Goal: Task Accomplishment & Management: Manage account settings

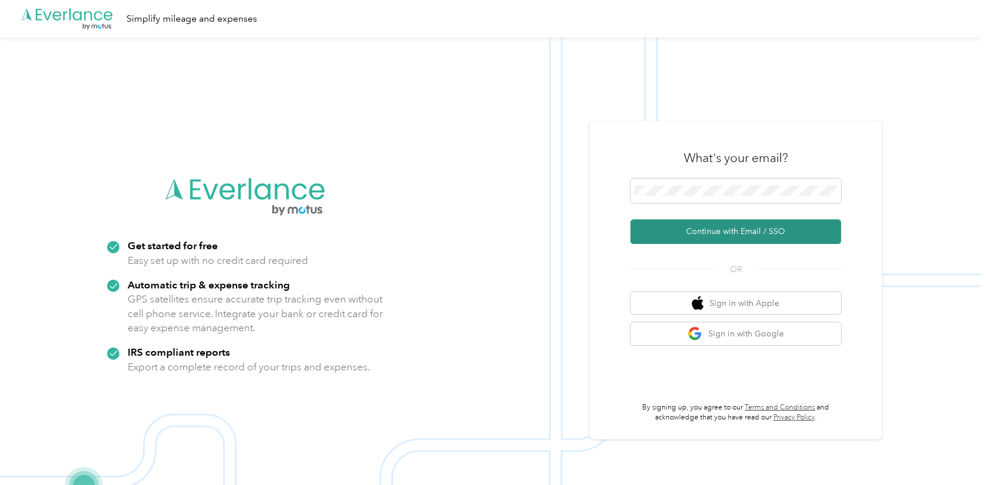
click at [741, 233] on button "Continue with Email / SSO" at bounding box center [736, 232] width 211 height 25
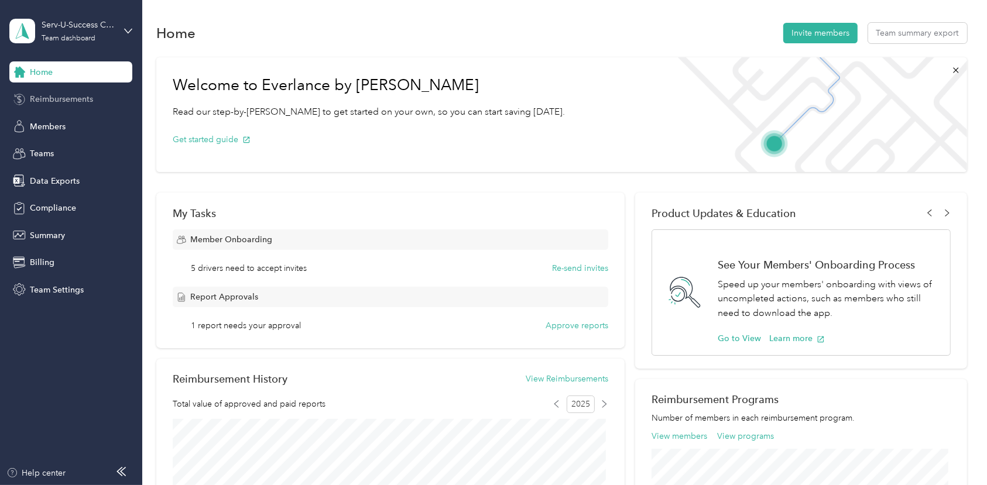
click at [88, 97] on span "Reimbursements" at bounding box center [61, 99] width 63 height 12
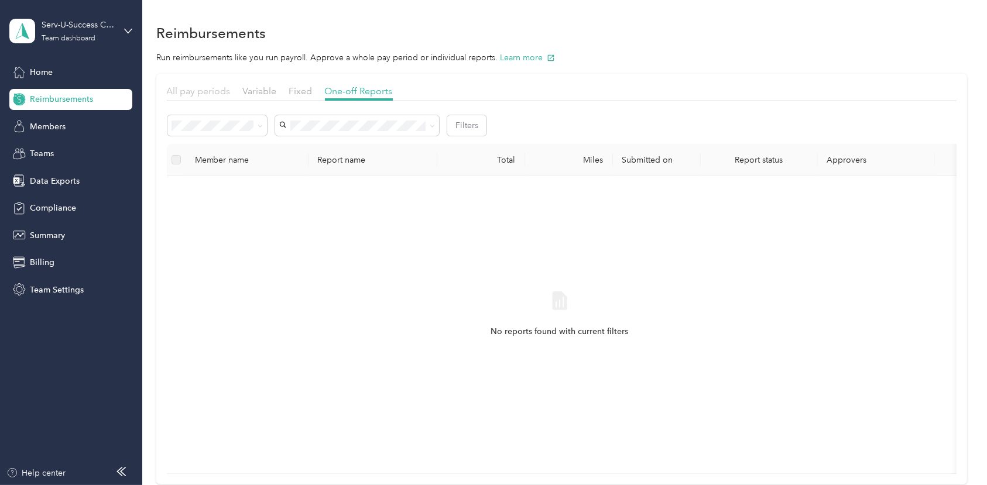
click at [213, 91] on span "All pay periods" at bounding box center [199, 90] width 64 height 11
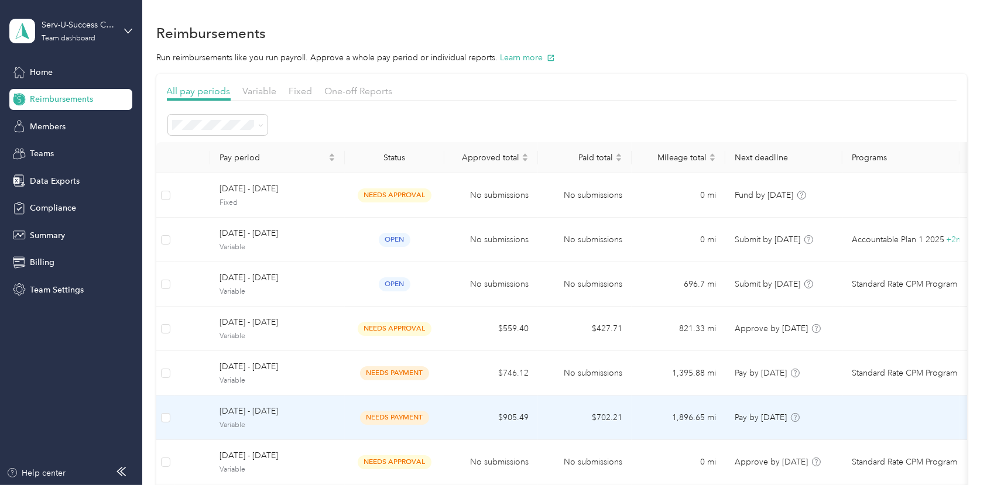
click at [248, 413] on span "[DATE] - [DATE]" at bounding box center [278, 411] width 116 height 13
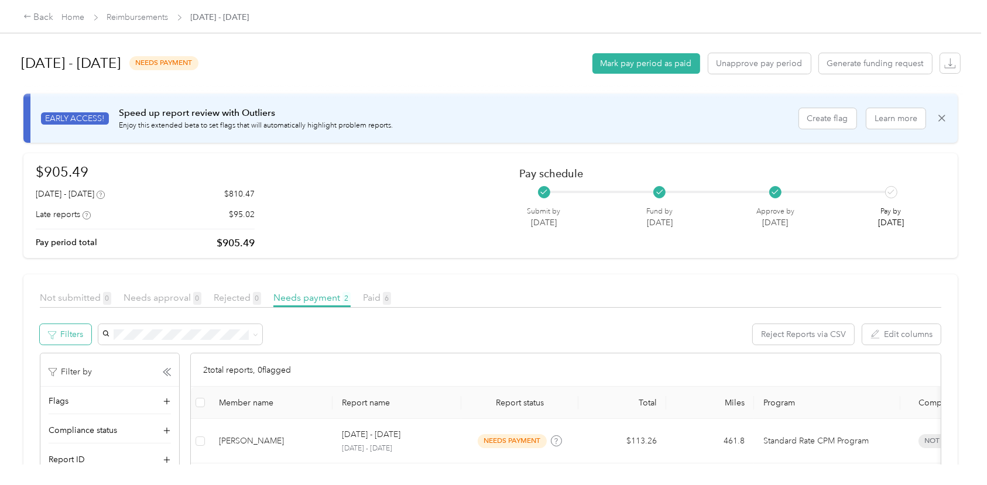
click at [77, 334] on button "Filters" at bounding box center [66, 334] width 52 height 20
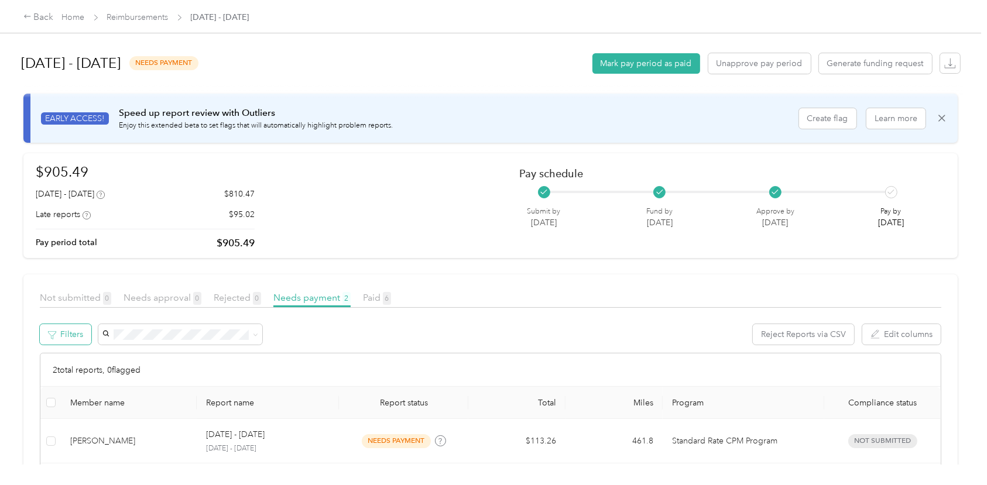
click at [71, 334] on button "Filters" at bounding box center [66, 334] width 52 height 20
click at [81, 338] on button "Filters" at bounding box center [66, 334] width 52 height 20
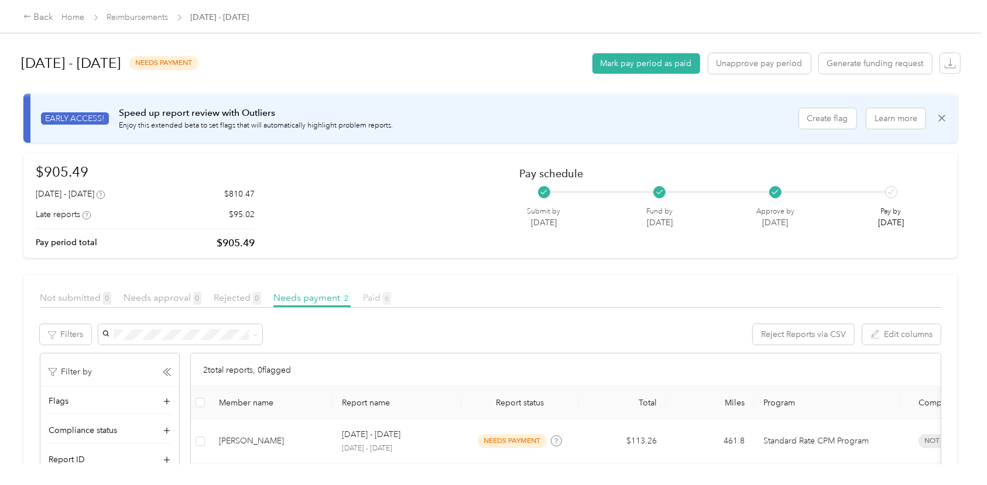
click at [372, 298] on span "Paid 6" at bounding box center [377, 297] width 28 height 11
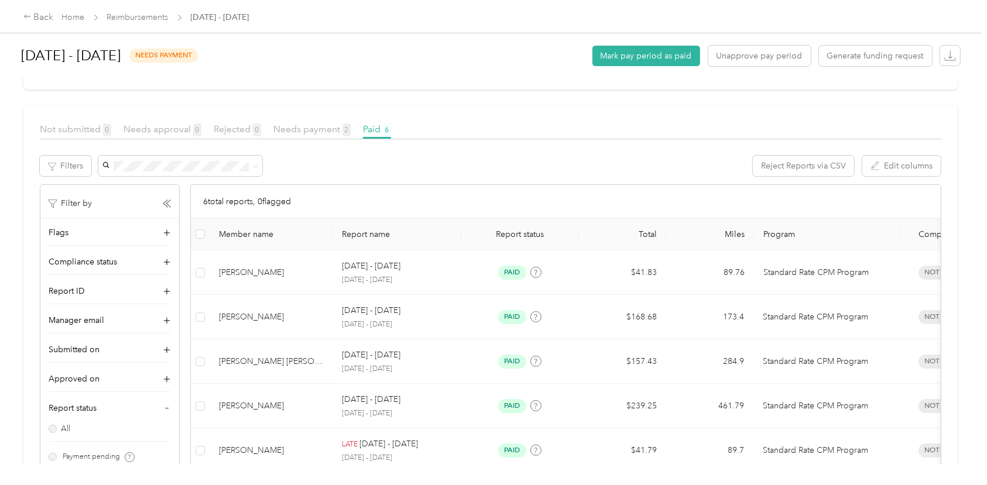
scroll to position [43, 0]
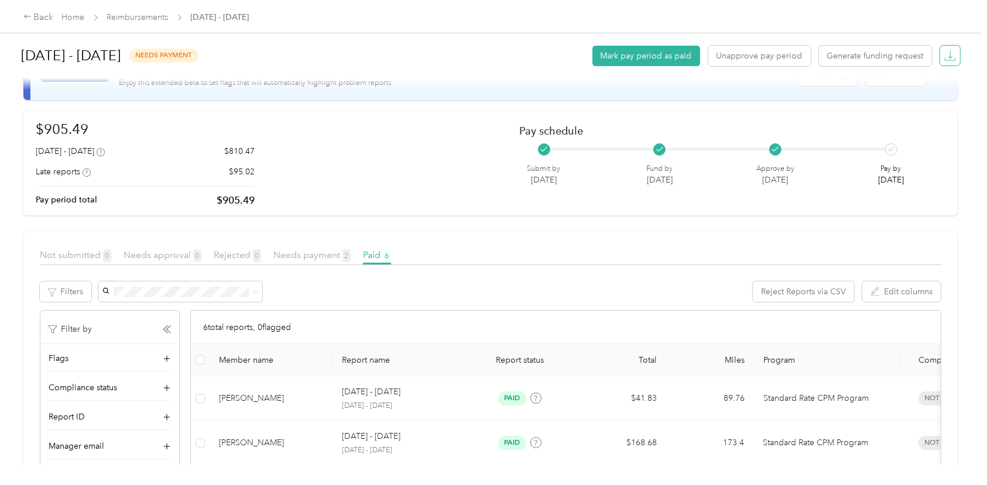
click at [945, 59] on icon "button" at bounding box center [950, 56] width 12 height 12
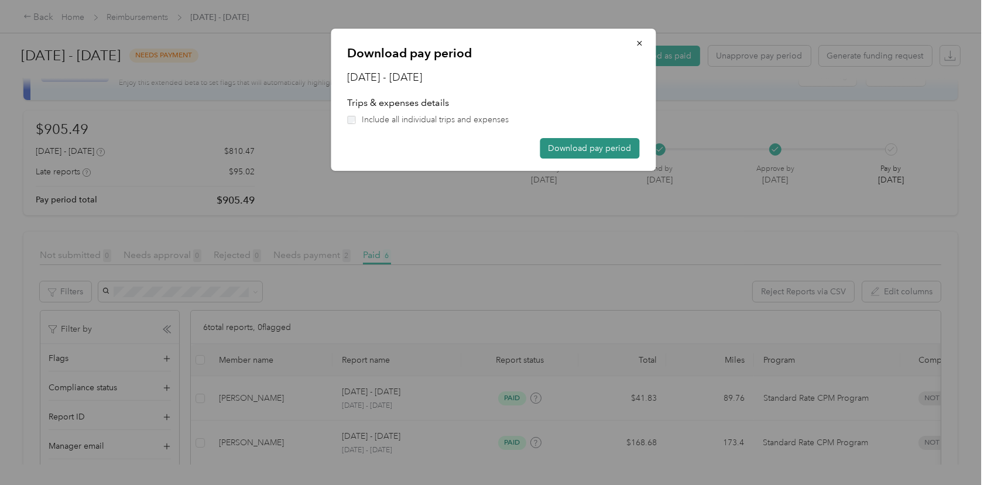
click at [571, 145] on button "Download pay period" at bounding box center [590, 148] width 100 height 20
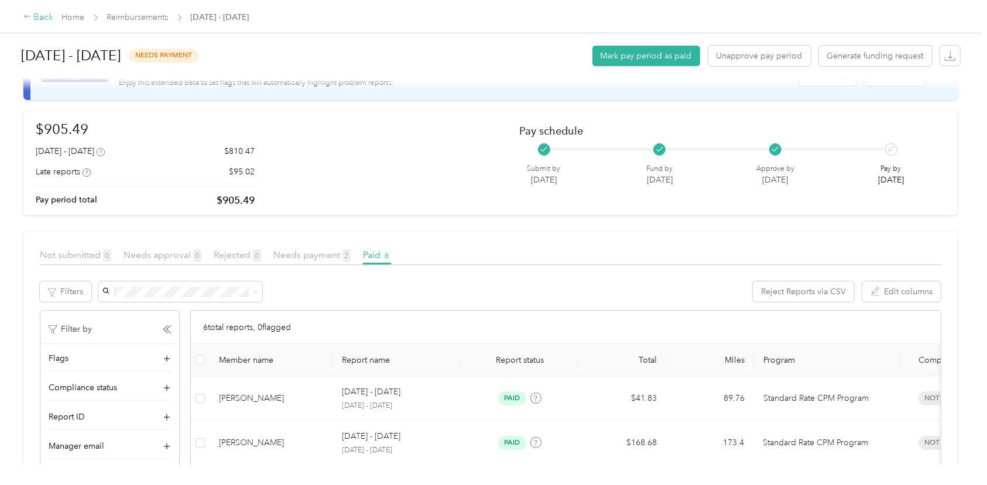
click at [35, 18] on div "Back" at bounding box center [38, 18] width 30 height 14
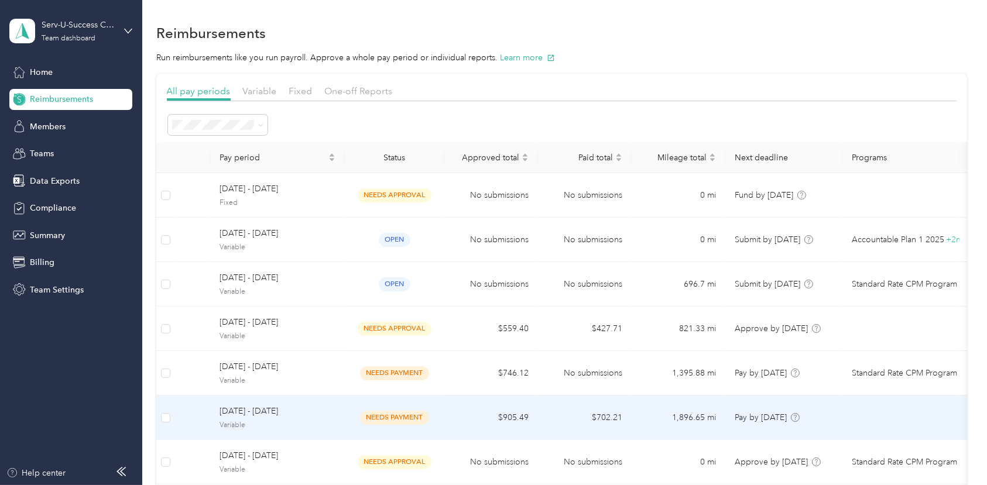
click at [261, 413] on span "[DATE] - [DATE]" at bounding box center [278, 411] width 116 height 13
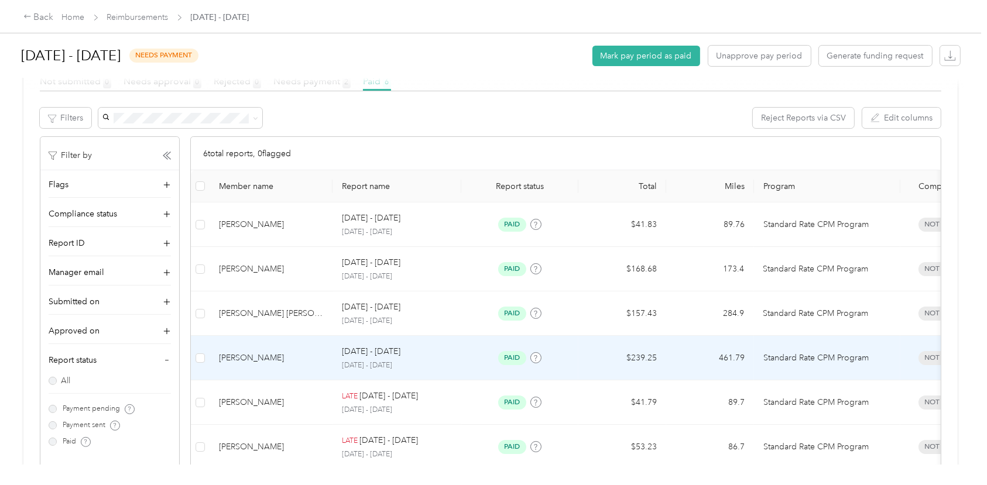
scroll to position [260, 0]
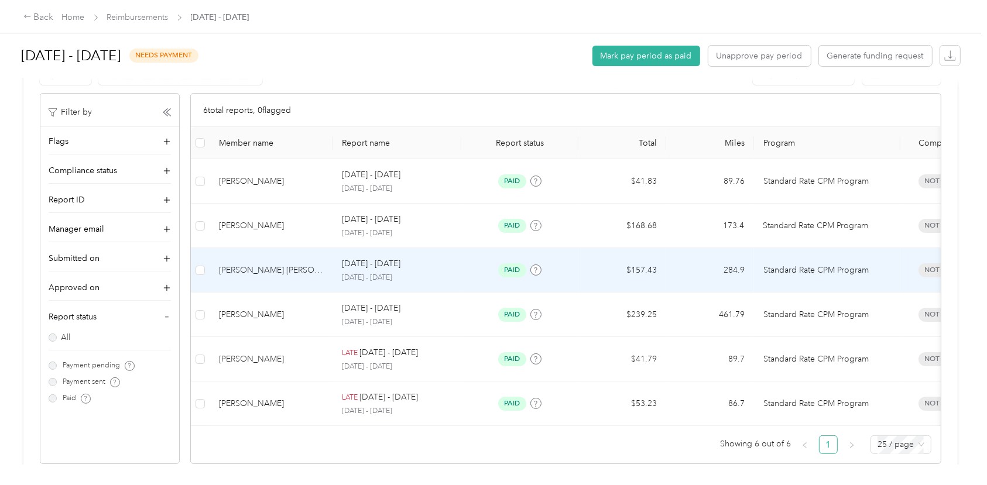
click at [265, 273] on div "[PERSON_NAME] [PERSON_NAME] Fine" at bounding box center [271, 270] width 104 height 13
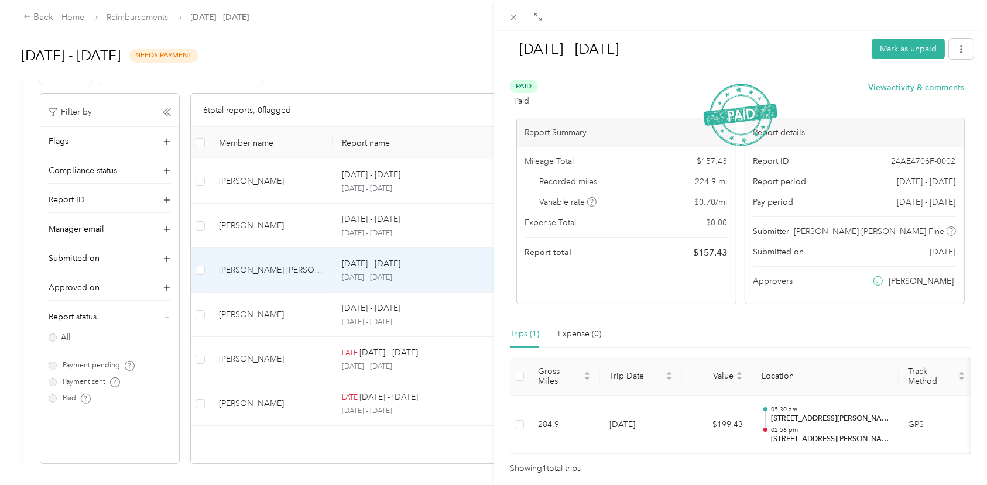
click at [719, 321] on div "Trips (1) Expense (0)" at bounding box center [740, 334] width 461 height 27
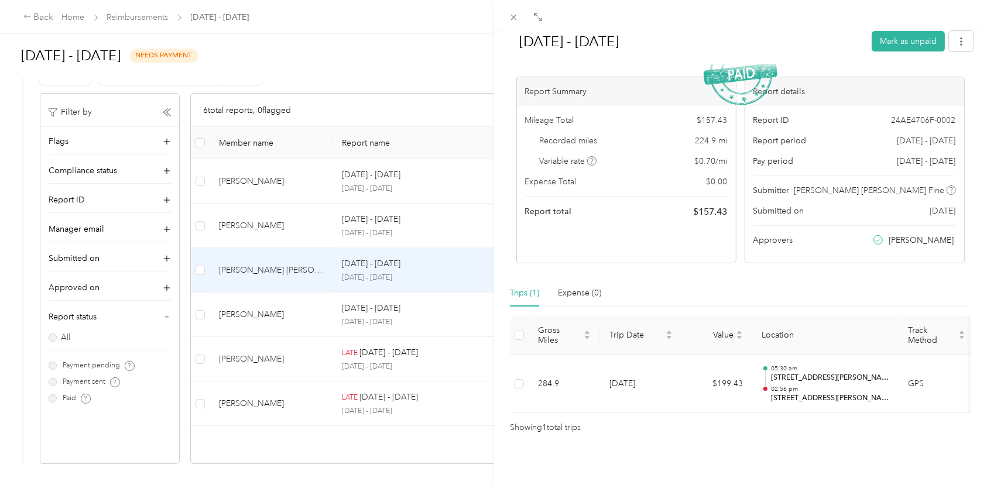
click at [29, 17] on div "[DATE] - [DATE] Mark as unpaid Paid Paid View activity & comments Report Summar…" at bounding box center [493, 242] width 987 height 485
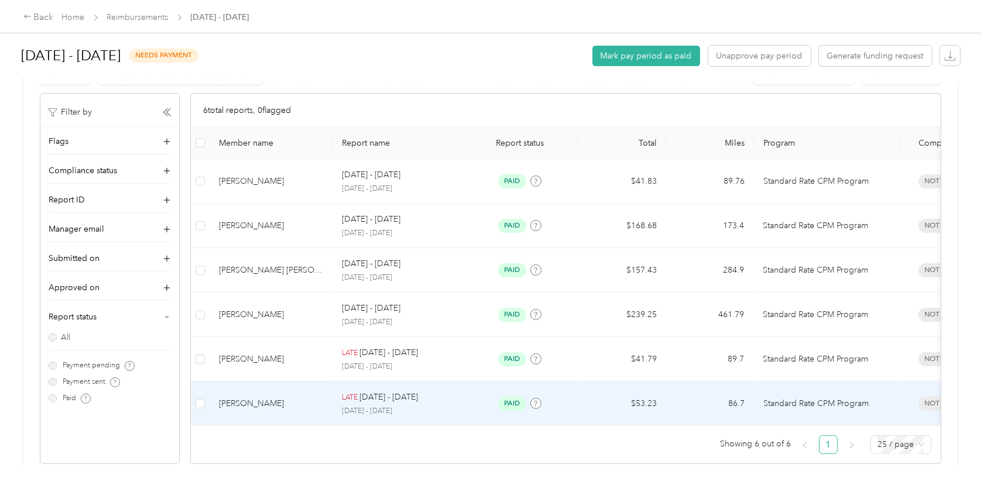
click at [376, 398] on p "[DATE] - [DATE]" at bounding box center [388, 397] width 59 height 13
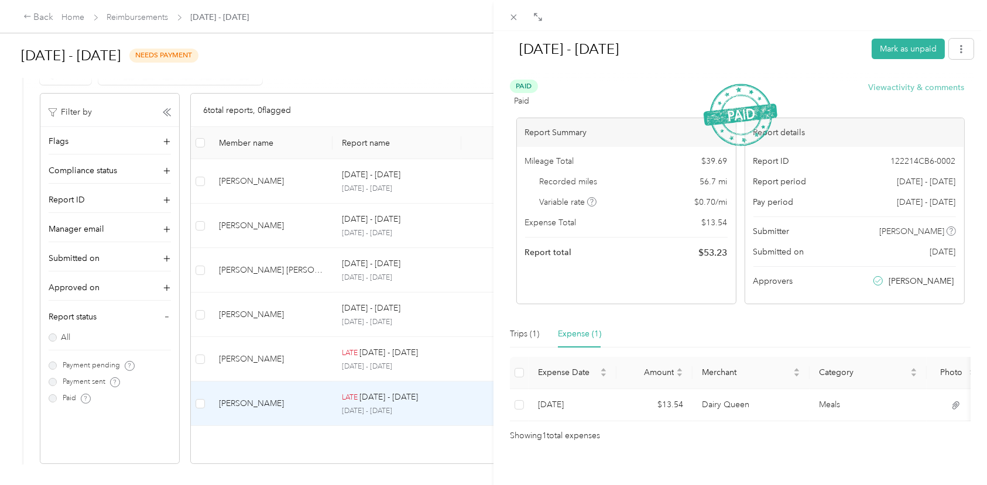
click at [871, 84] on button "View activity & comments" at bounding box center [917, 87] width 96 height 12
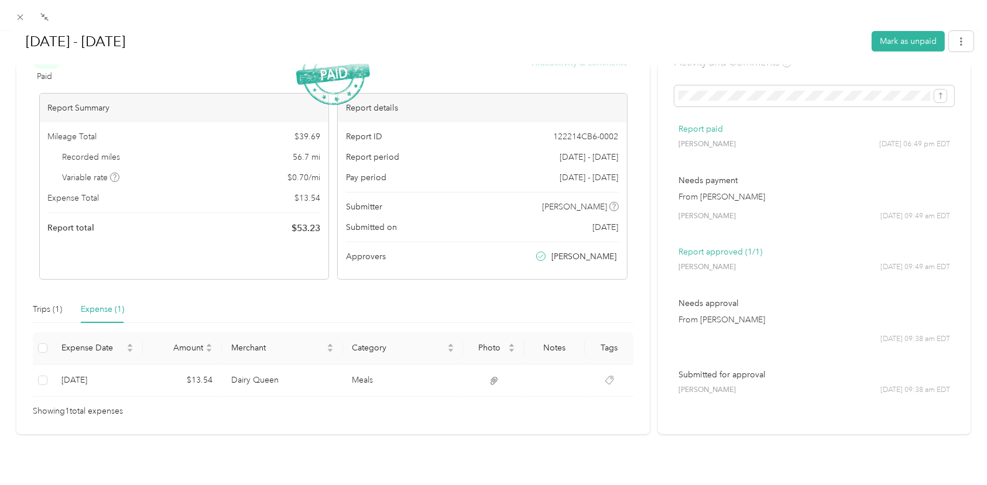
scroll to position [50, 0]
click at [17, 15] on icon at bounding box center [20, 17] width 10 height 10
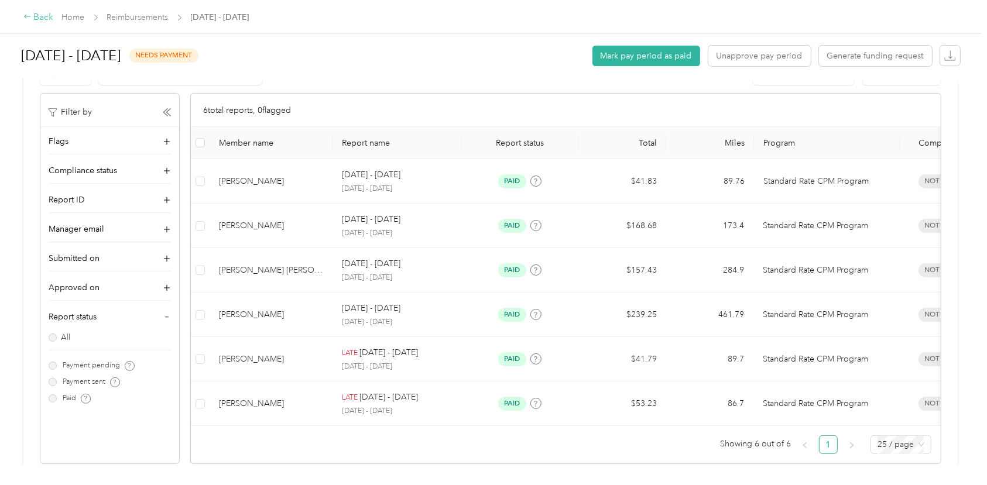
click at [29, 16] on icon at bounding box center [27, 16] width 8 height 8
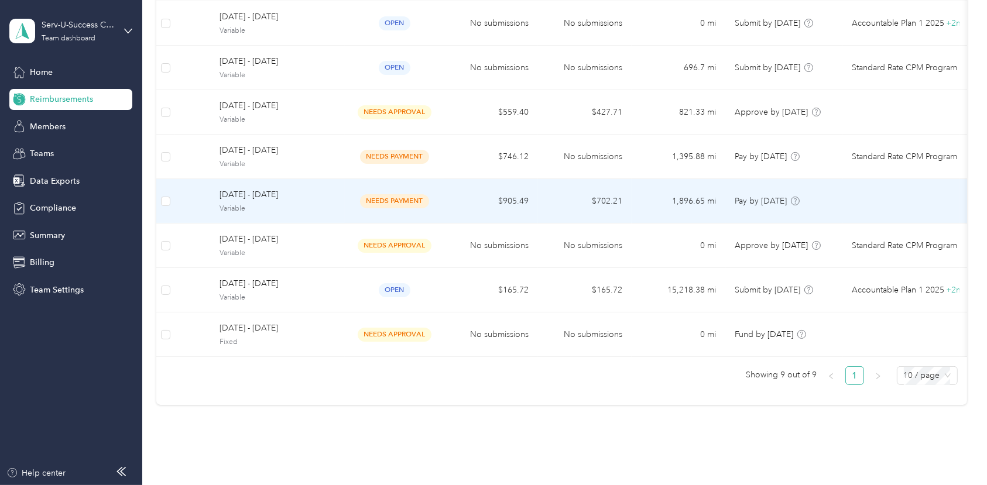
scroll to position [260, 0]
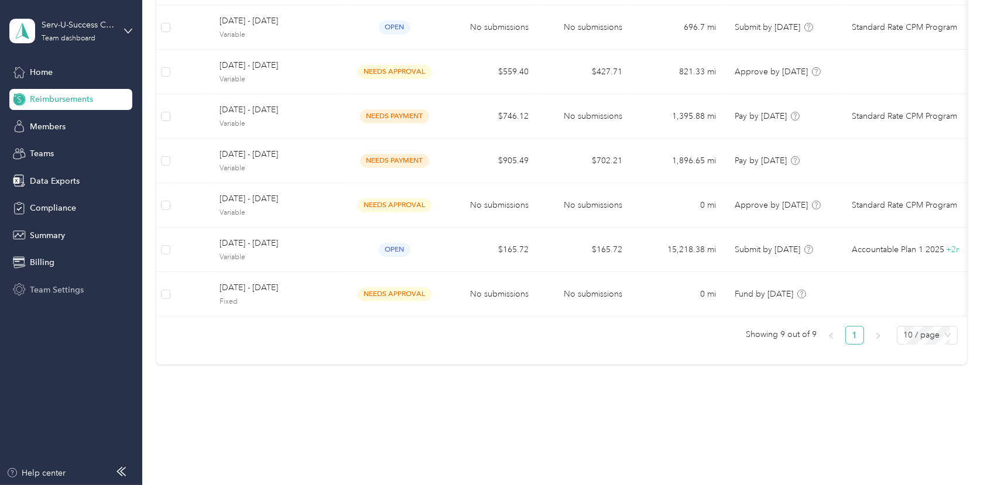
click at [84, 291] on div "Team Settings" at bounding box center [70, 289] width 123 height 21
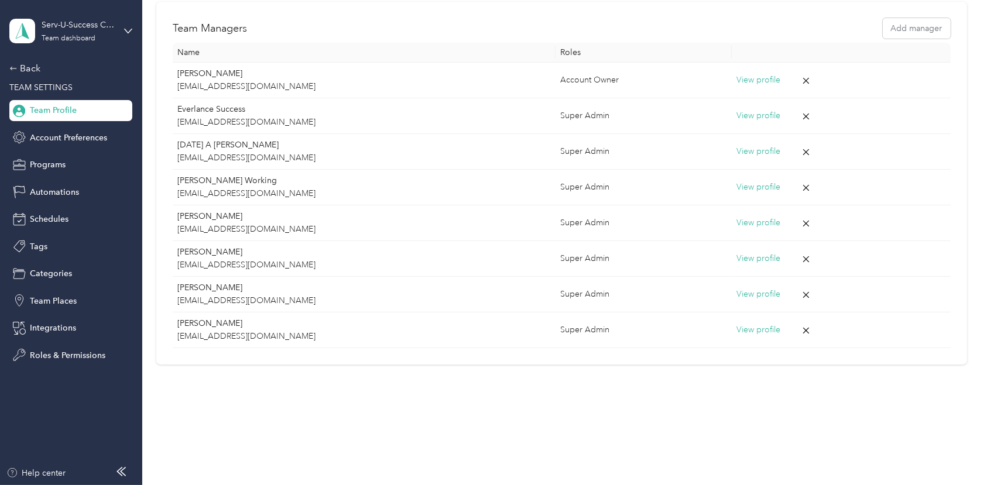
scroll to position [241, 0]
click at [35, 354] on span "Roles & Permissions" at bounding box center [68, 356] width 76 height 12
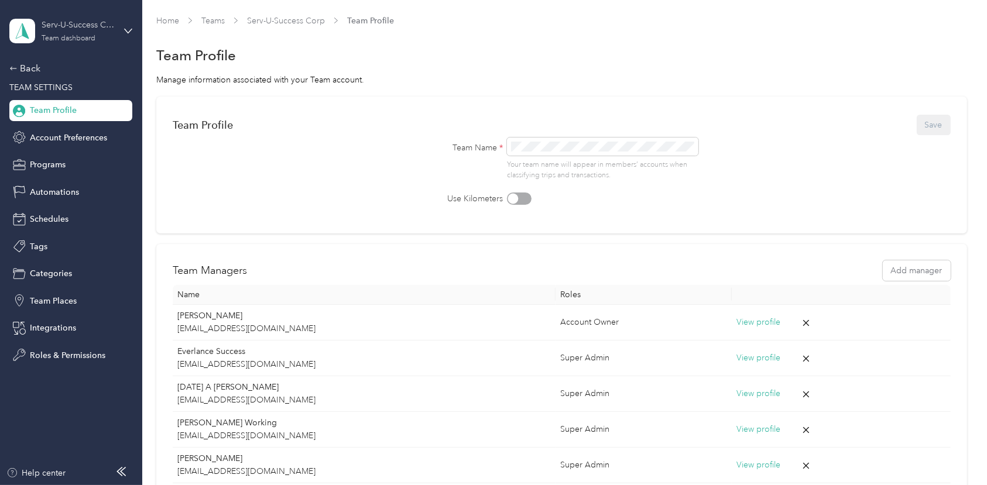
drag, startPoint x: 43, startPoint y: 16, endPoint x: 79, endPoint y: 31, distance: 39.4
click at [43, 16] on div "Serv-U-Success Corp Team dashboard" at bounding box center [70, 31] width 123 height 41
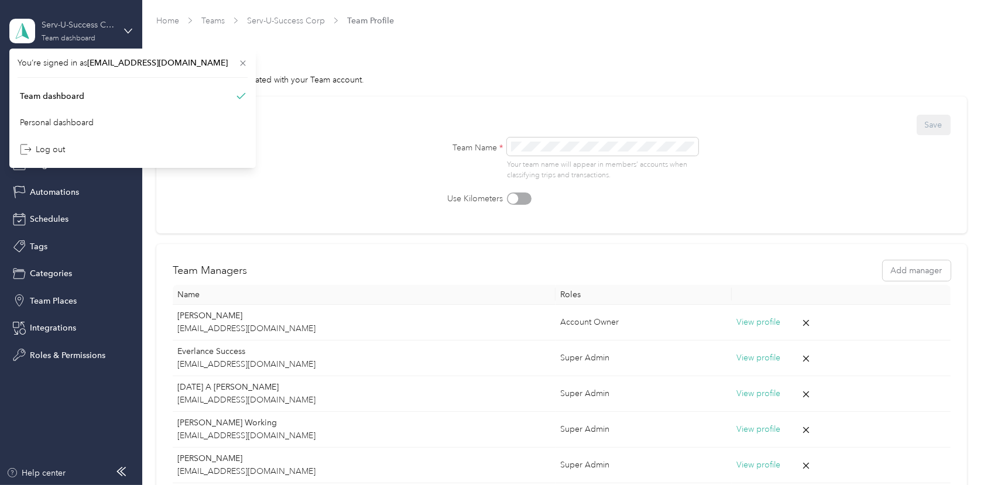
click at [74, 29] on div "Serv-U-Success Corp" at bounding box center [78, 25] width 73 height 12
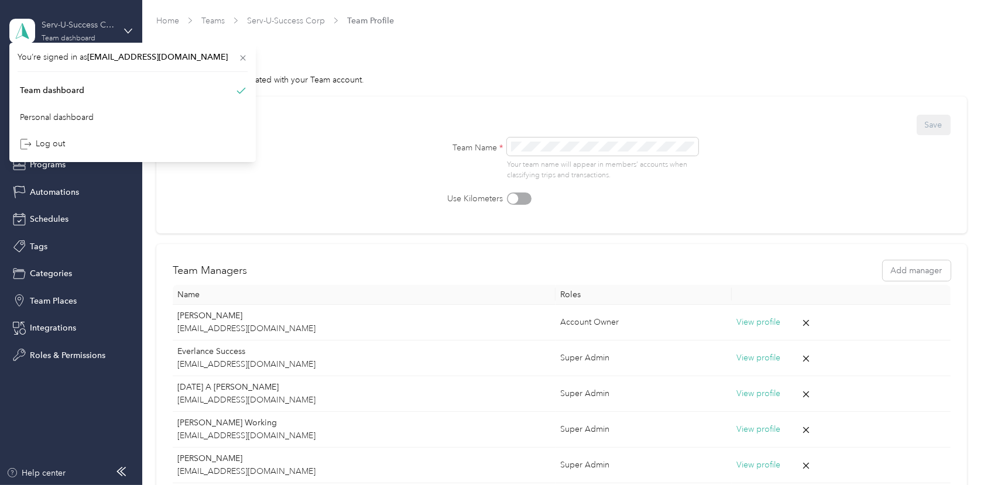
click at [74, 29] on div "Serv-U-Success Corp" at bounding box center [78, 25] width 73 height 12
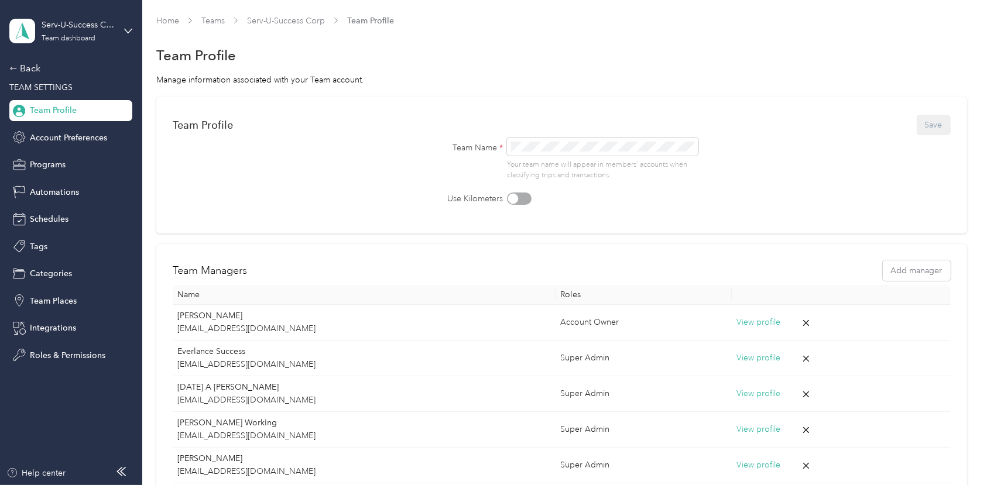
click at [56, 146] on div "Log out" at bounding box center [42, 149] width 45 height 12
